Goal: Information Seeking & Learning: Learn about a topic

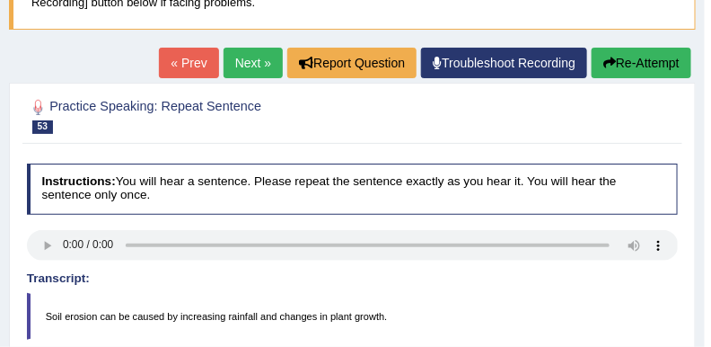
scroll to position [135, 0]
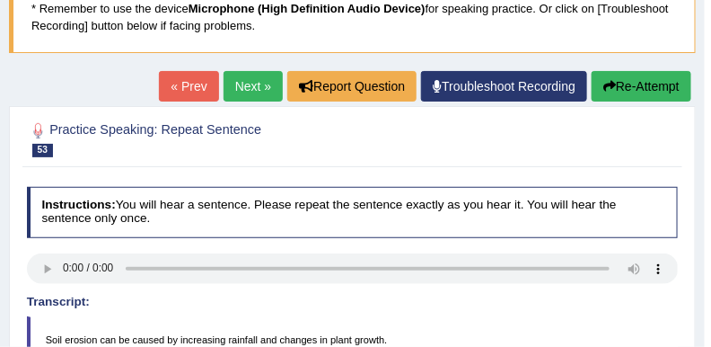
drag, startPoint x: 121, startPoint y: 46, endPoint x: 268, endPoint y: -14, distance: 159.1
click at [268, 0] on html "Toggle navigation Home Practice Questions Speaking Practice Read Aloud Repeat S…" at bounding box center [355, 38] width 711 height 347
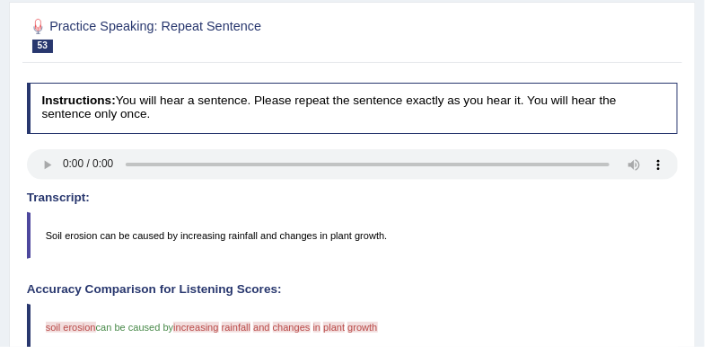
scroll to position [224, 0]
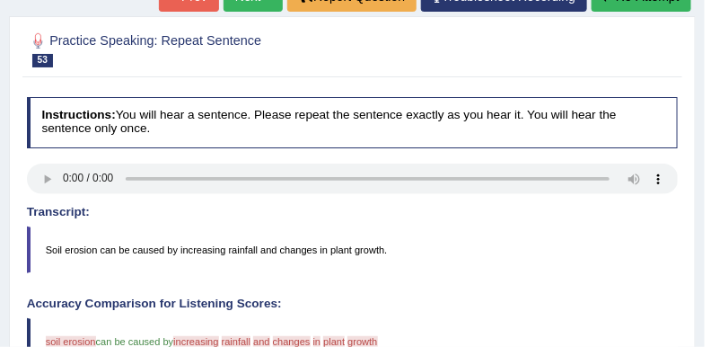
click at [320, 48] on h2 "Practice Speaking: Repeat Sentence 53 1187 RS" at bounding box center [229, 49] width 404 height 38
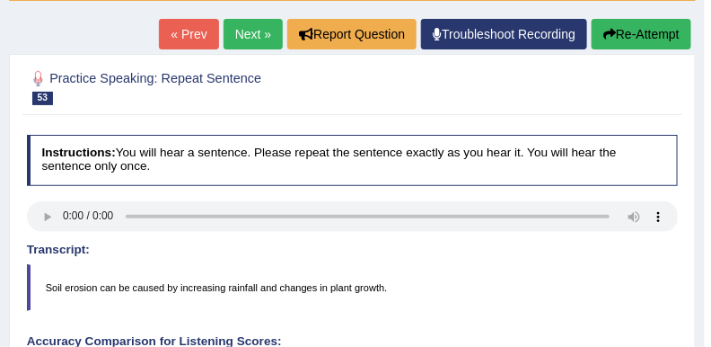
scroll to position [180, 0]
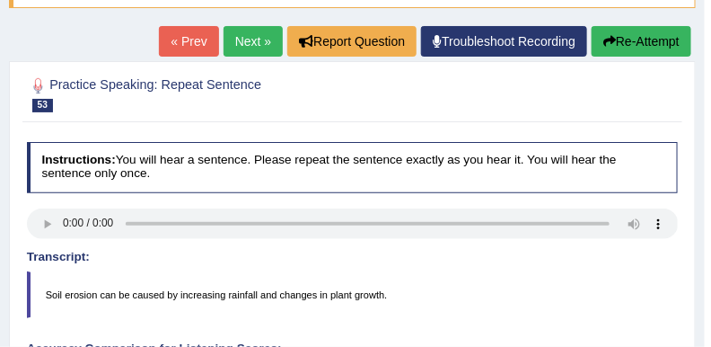
click at [250, 36] on link "Next »" at bounding box center [253, 41] width 59 height 31
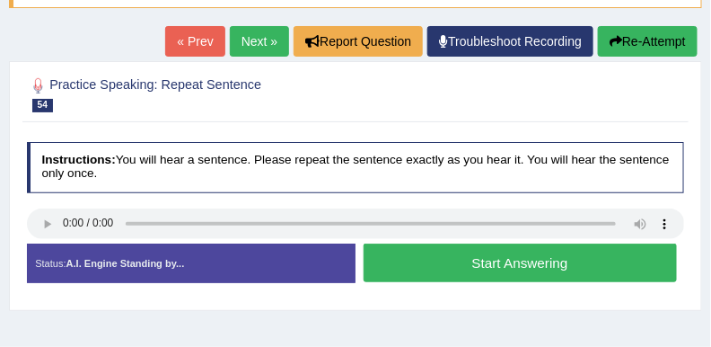
click at [462, 268] on button "Start Answering" at bounding box center [520, 262] width 313 height 39
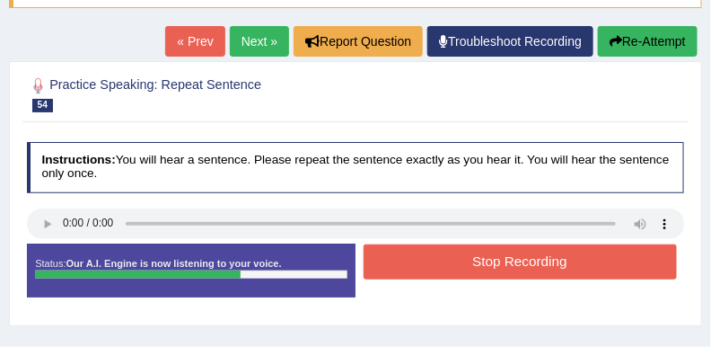
click at [496, 281] on div "Stop Recording" at bounding box center [520, 264] width 329 height 40
click at [495, 269] on button "Stop Recording" at bounding box center [520, 261] width 313 height 35
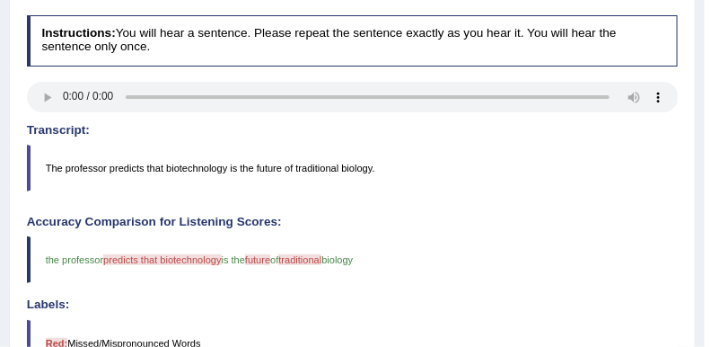
scroll to position [90, 0]
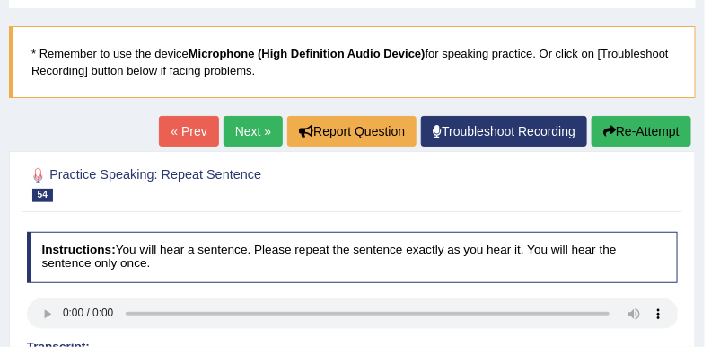
click at [251, 136] on link "Next »" at bounding box center [253, 131] width 59 height 31
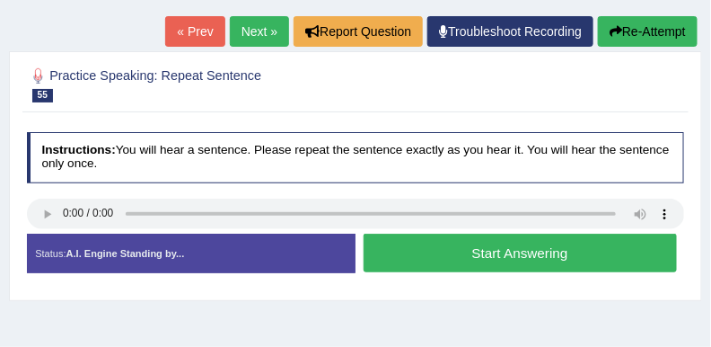
scroll to position [90, 0]
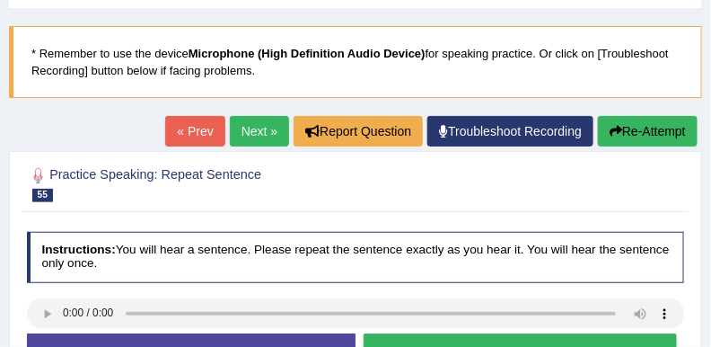
click at [254, 122] on link "Next »" at bounding box center [259, 131] width 59 height 31
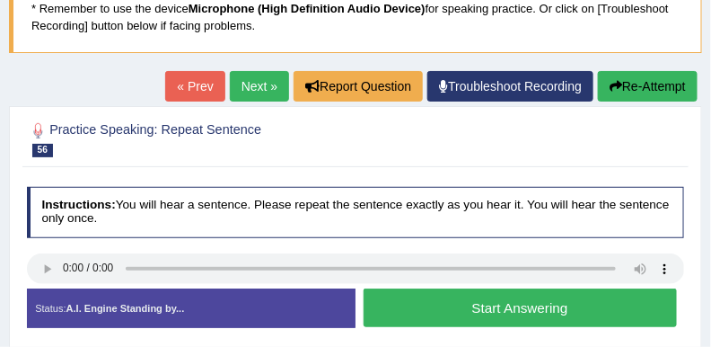
drag, startPoint x: 442, startPoint y: 308, endPoint x: 448, endPoint y: 289, distance: 19.9
click at [443, 306] on button "Start Answering" at bounding box center [520, 307] width 313 height 39
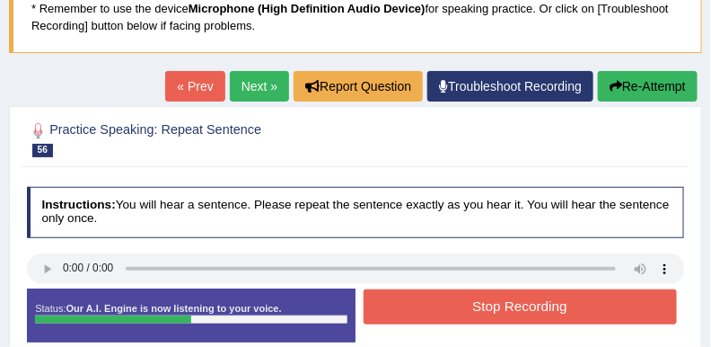
click at [483, 301] on button "Stop Recording" at bounding box center [520, 306] width 313 height 35
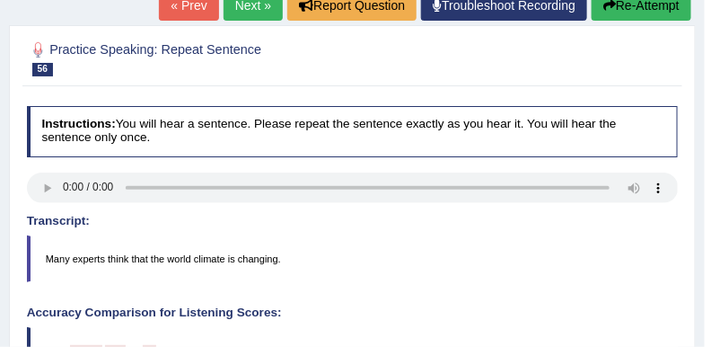
scroll to position [135, 0]
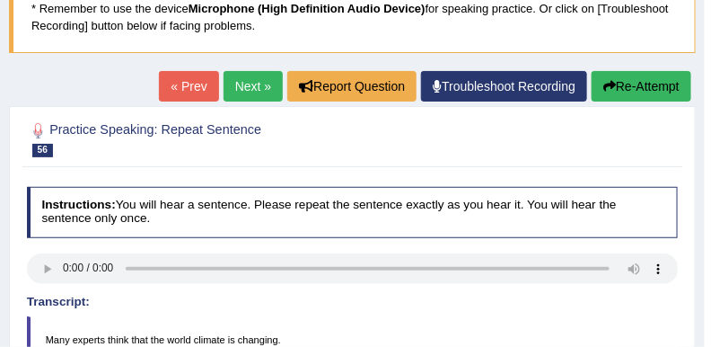
click at [239, 93] on link "Next »" at bounding box center [253, 86] width 59 height 31
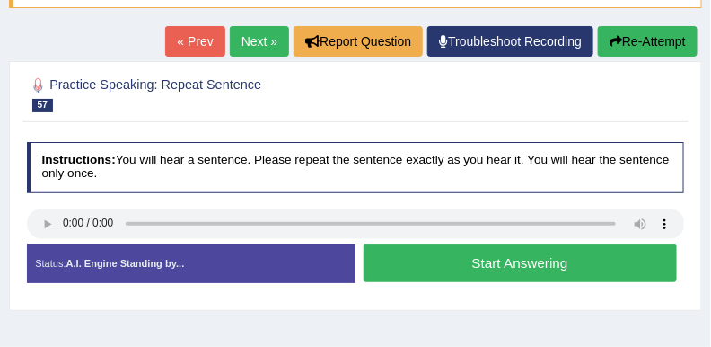
drag, startPoint x: 435, startPoint y: 269, endPoint x: 435, endPoint y: 243, distance: 26.1
click at [435, 259] on button "Start Answering" at bounding box center [520, 262] width 313 height 39
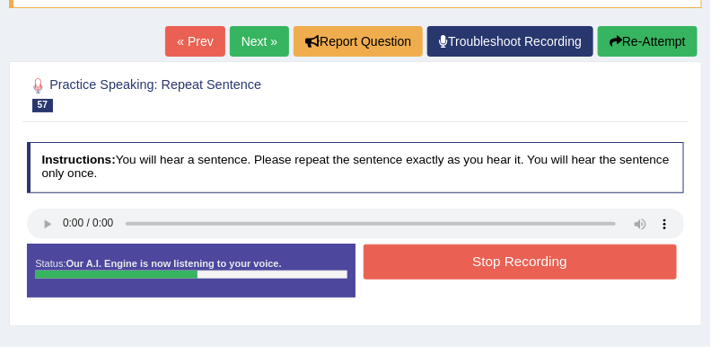
click at [476, 260] on button "Stop Recording" at bounding box center [520, 261] width 313 height 35
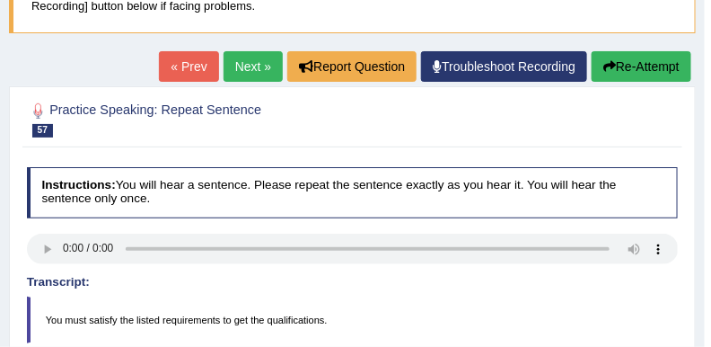
scroll to position [146, 0]
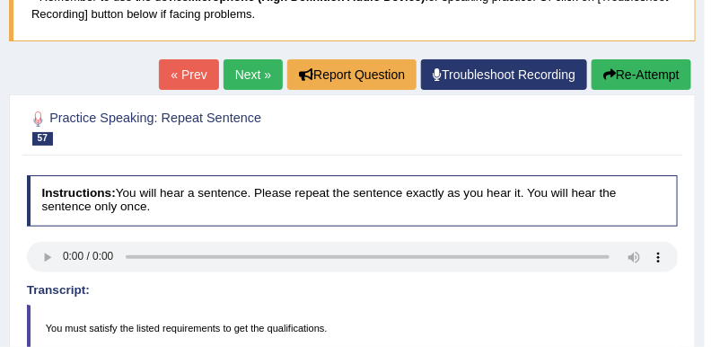
click at [243, 59] on link "Next »" at bounding box center [253, 74] width 59 height 31
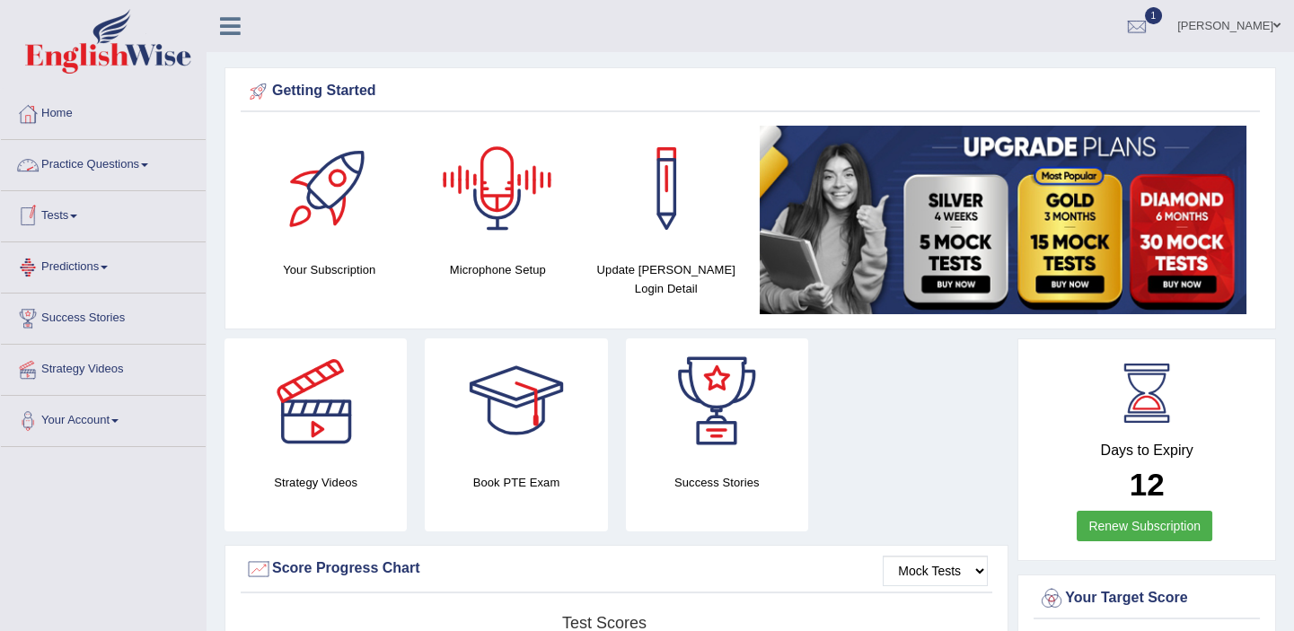
click at [136, 164] on link "Practice Questions" at bounding box center [103, 162] width 205 height 45
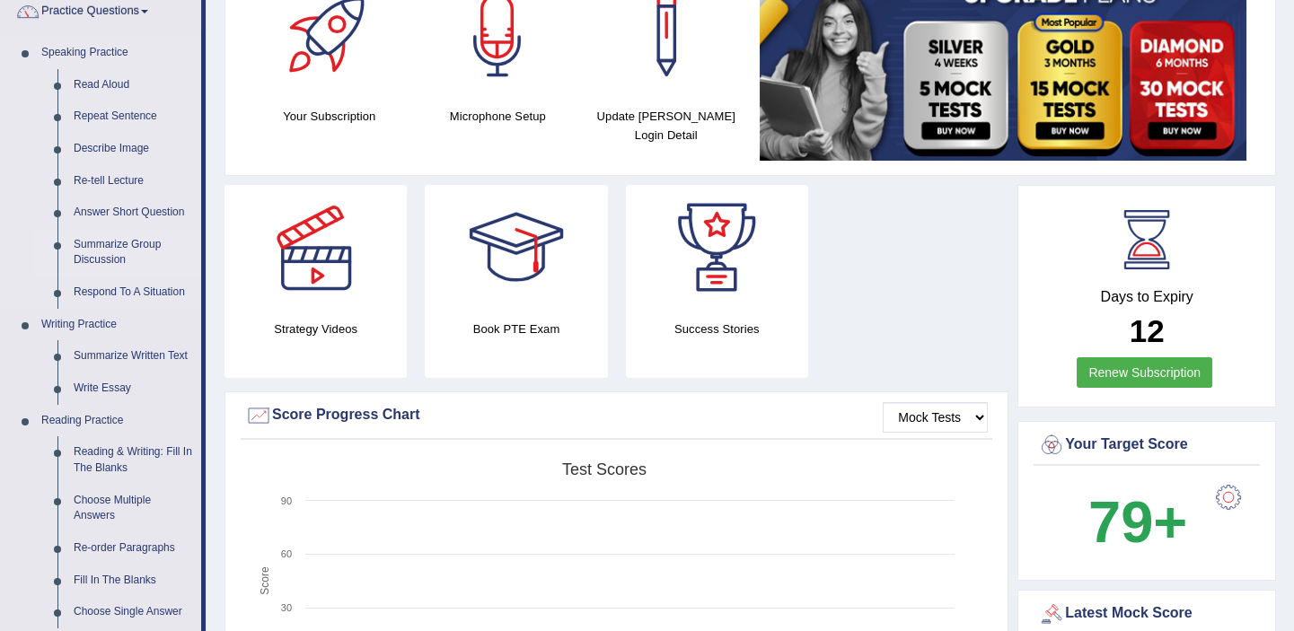
scroll to position [81, 0]
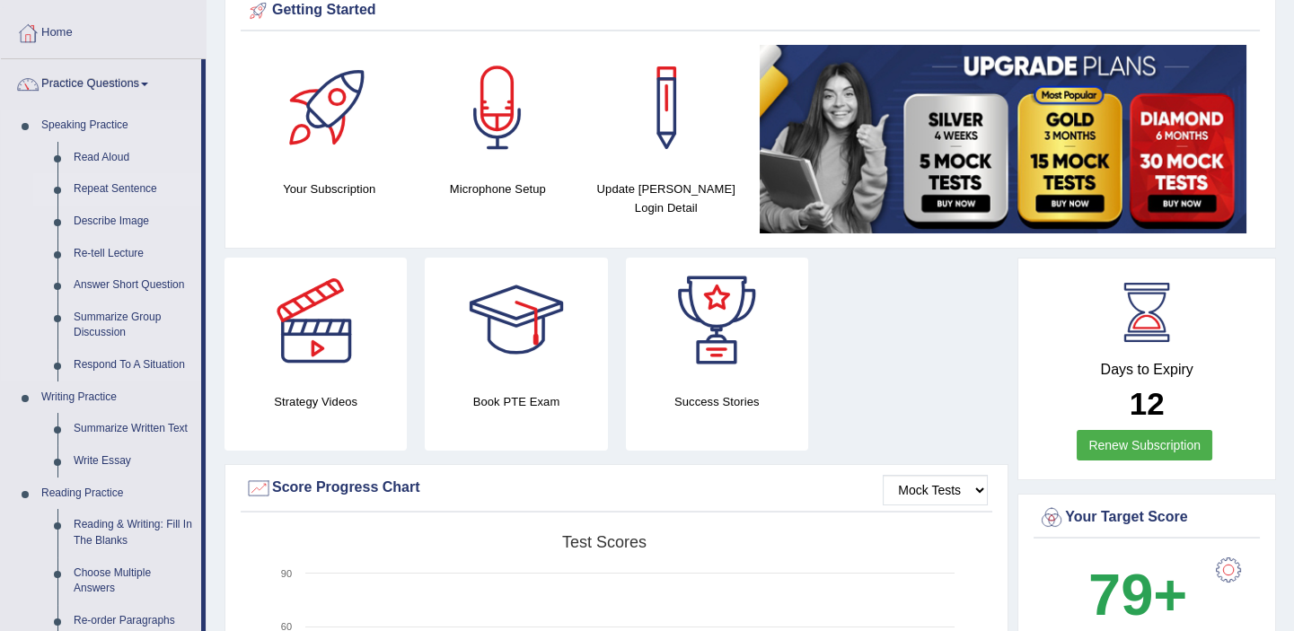
click at [110, 180] on link "Repeat Sentence" at bounding box center [134, 189] width 136 height 32
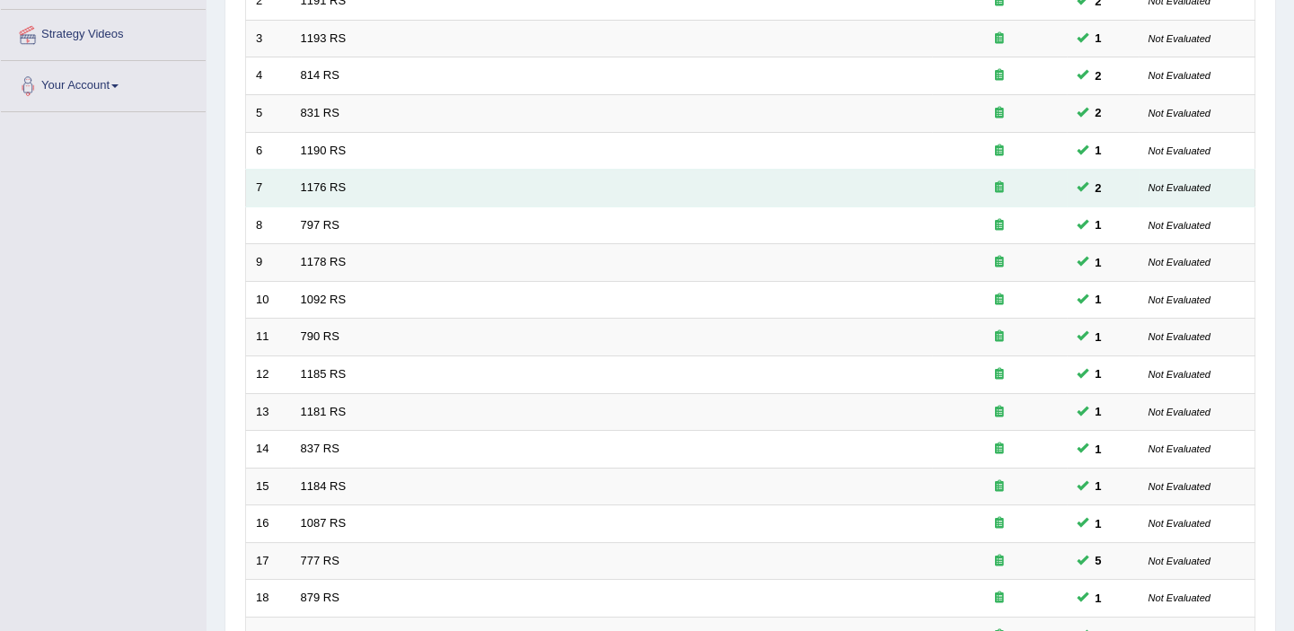
scroll to position [556, 0]
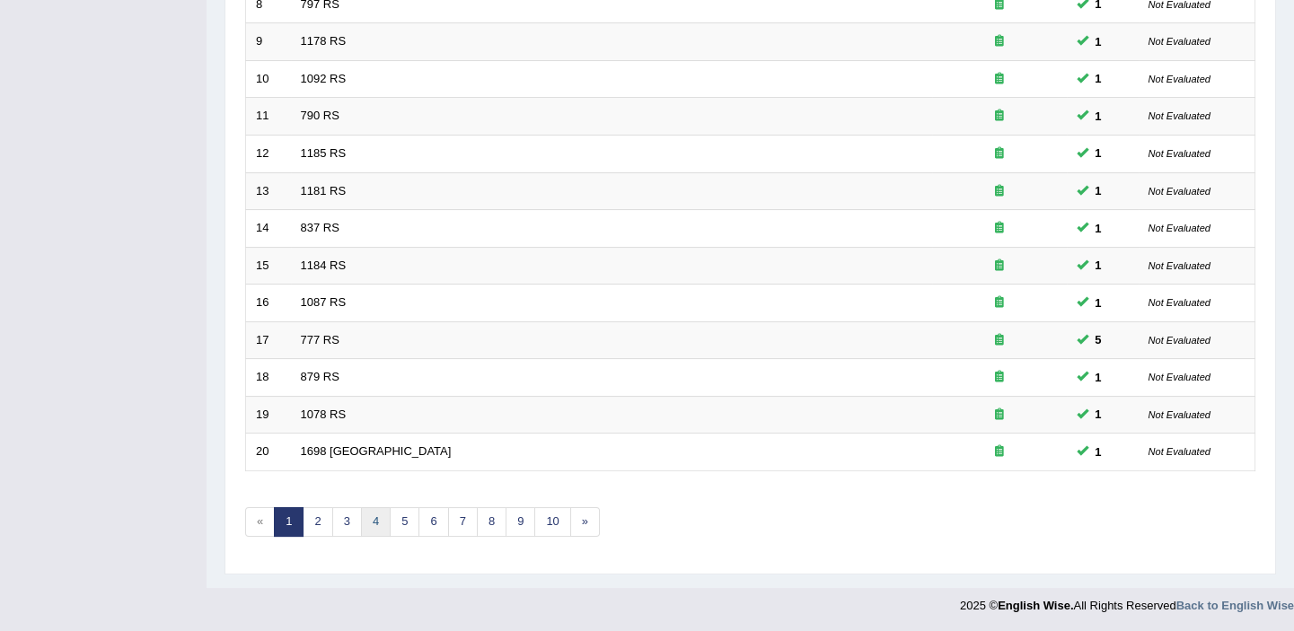
click at [364, 510] on link "4" at bounding box center [376, 522] width 30 height 30
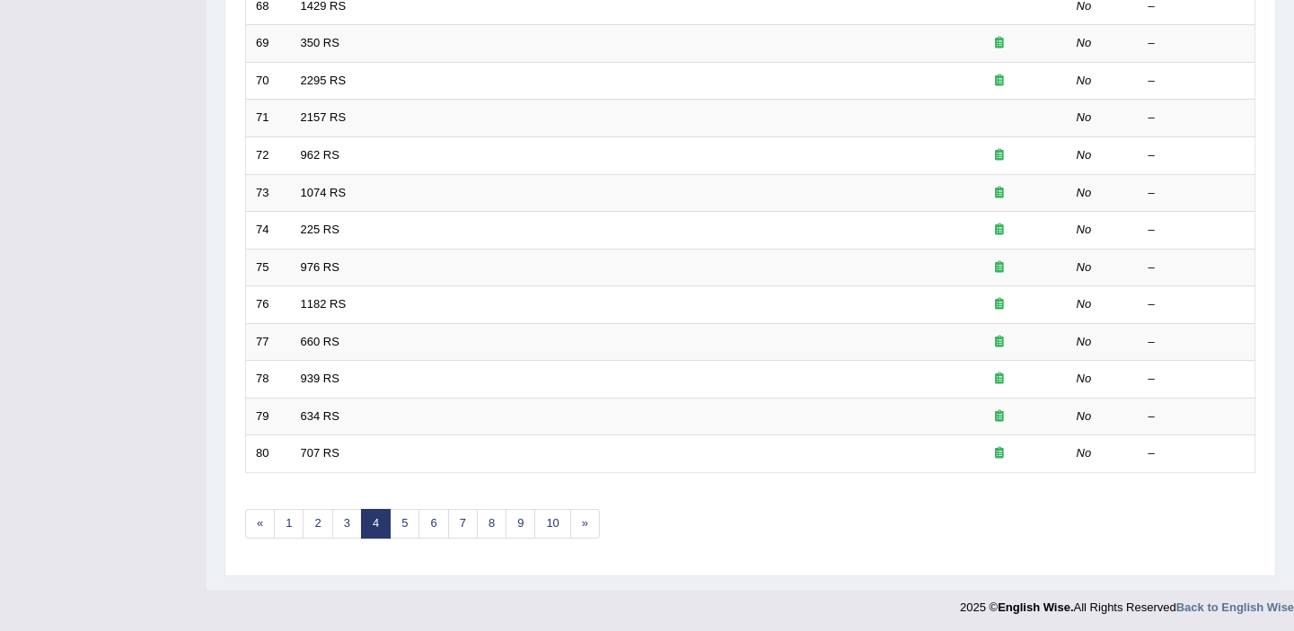
scroll to position [556, 0]
click at [350, 523] on link "3" at bounding box center [347, 522] width 30 height 30
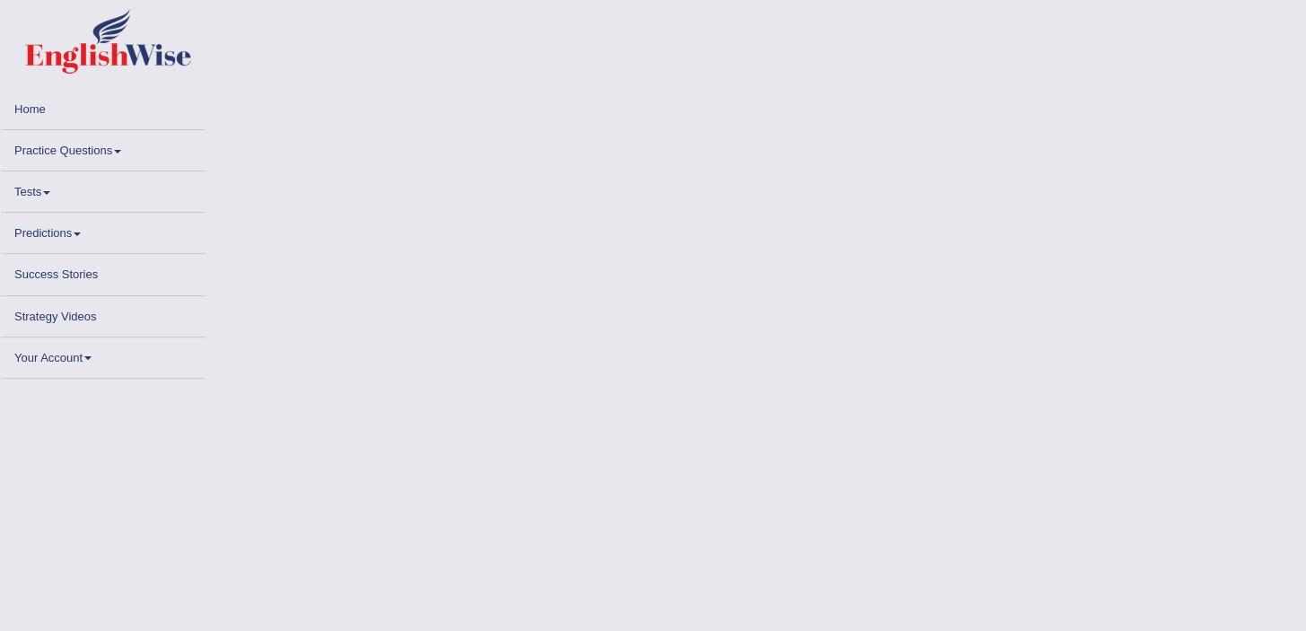
click at [66, 152] on link "Practice Questions" at bounding box center [103, 147] width 205 height 35
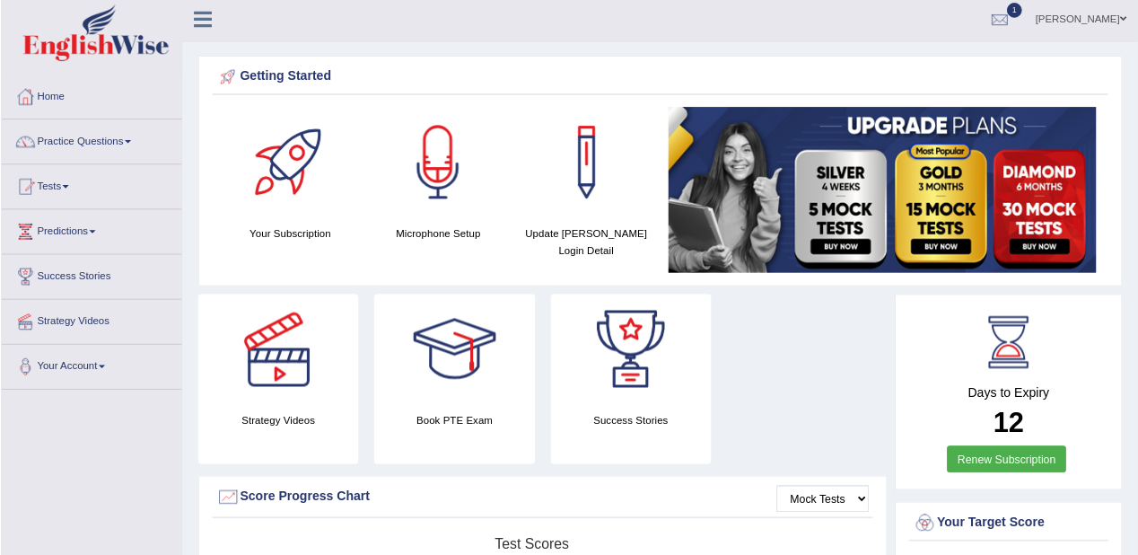
scroll to position [4, 0]
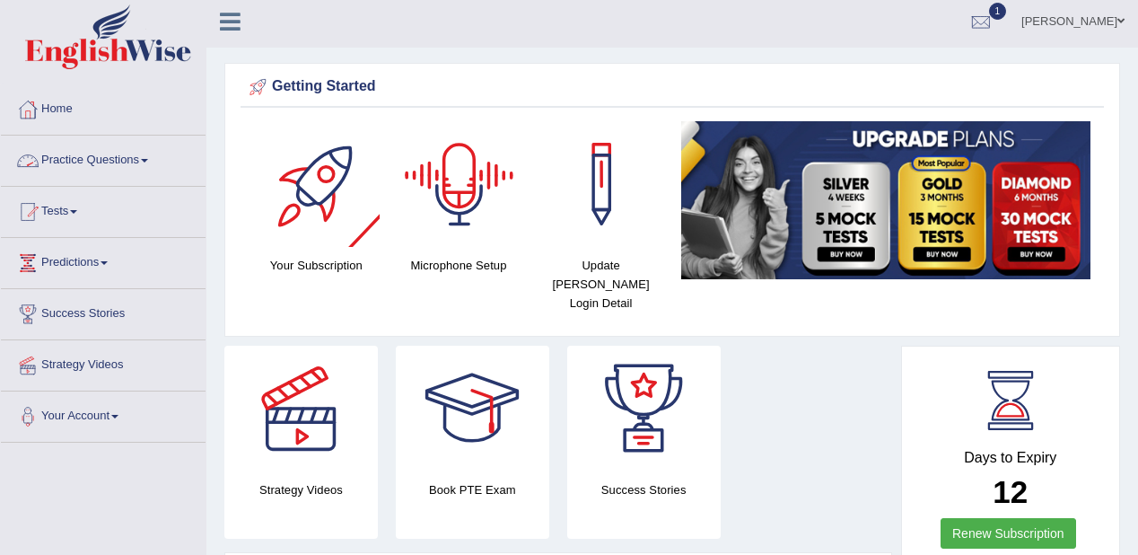
click at [114, 158] on link "Practice Questions" at bounding box center [103, 158] width 205 height 45
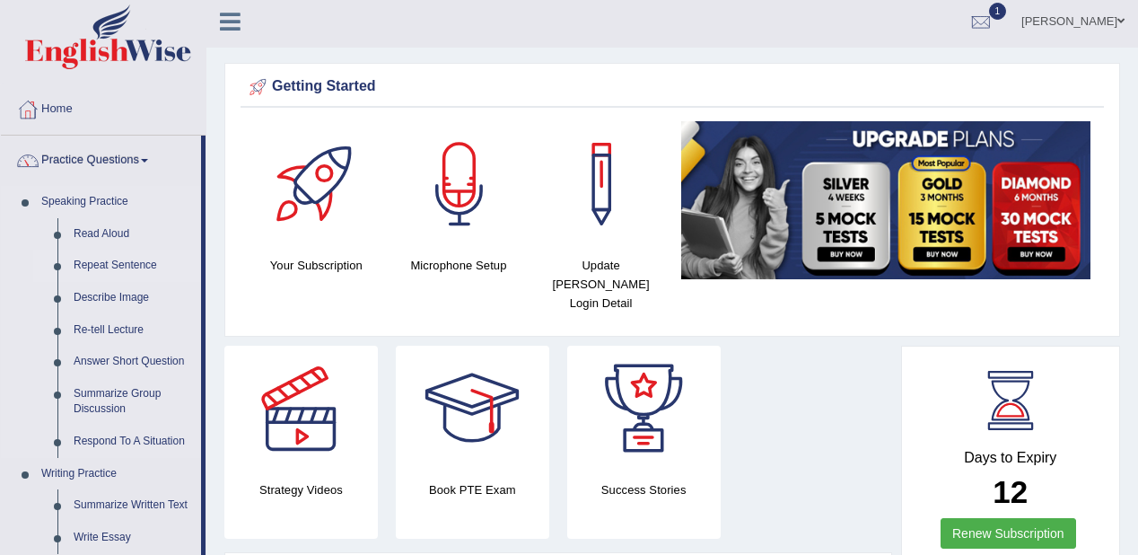
click at [97, 262] on link "Repeat Sentence" at bounding box center [134, 266] width 136 height 32
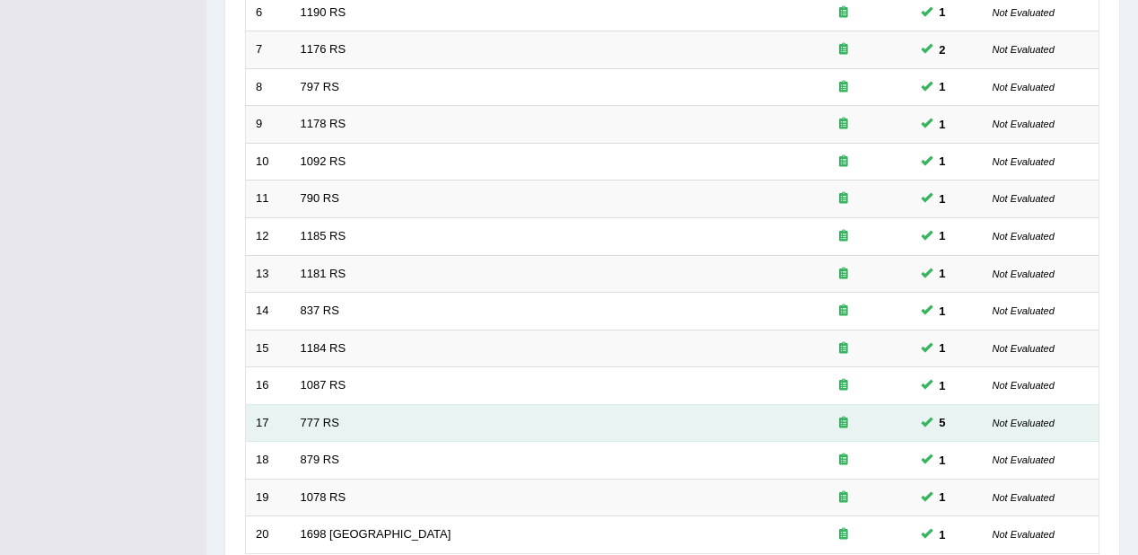
scroll to position [628, 0]
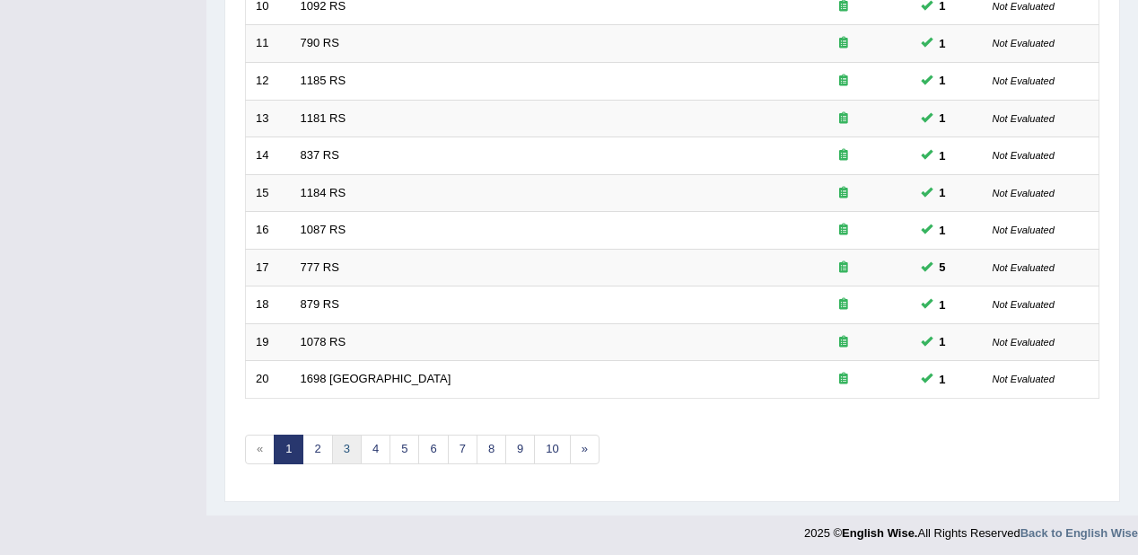
click at [348, 439] on link "3" at bounding box center [347, 450] width 30 height 30
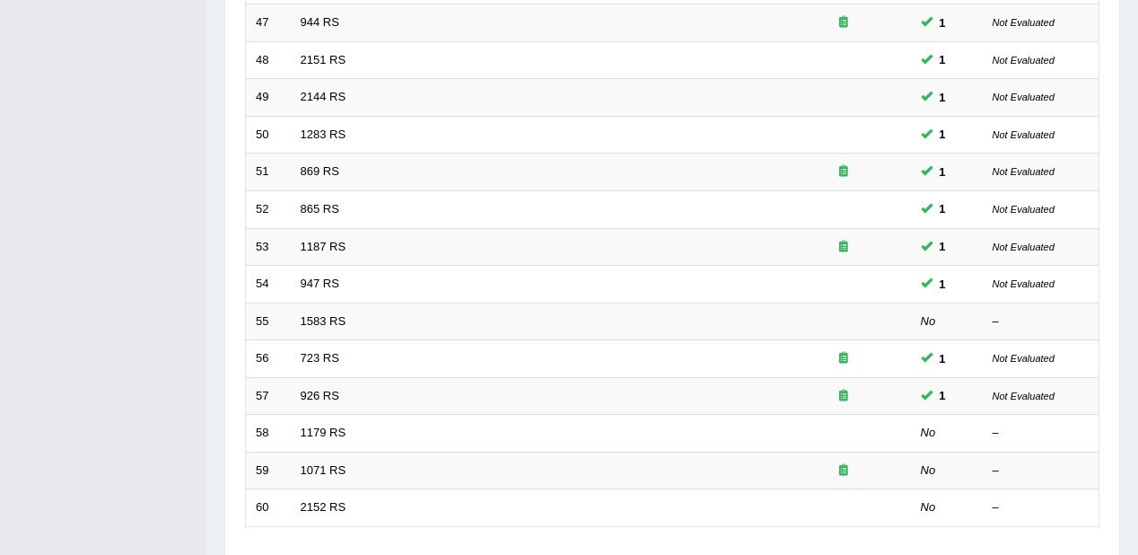
scroll to position [628, 0]
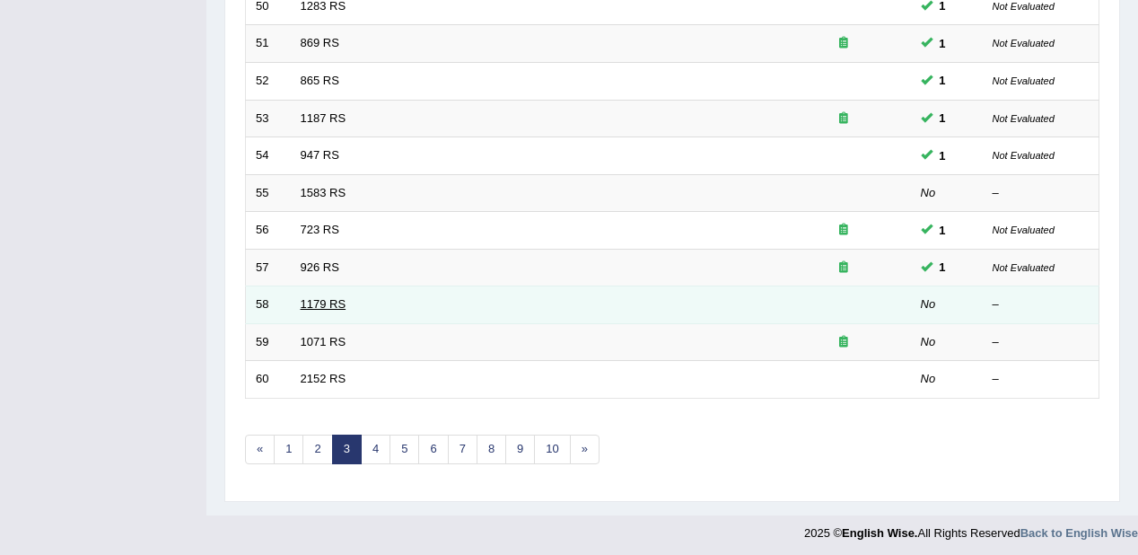
click at [327, 297] on link "1179 RS" at bounding box center [324, 303] width 46 height 13
